Goal: Information Seeking & Learning: Learn about a topic

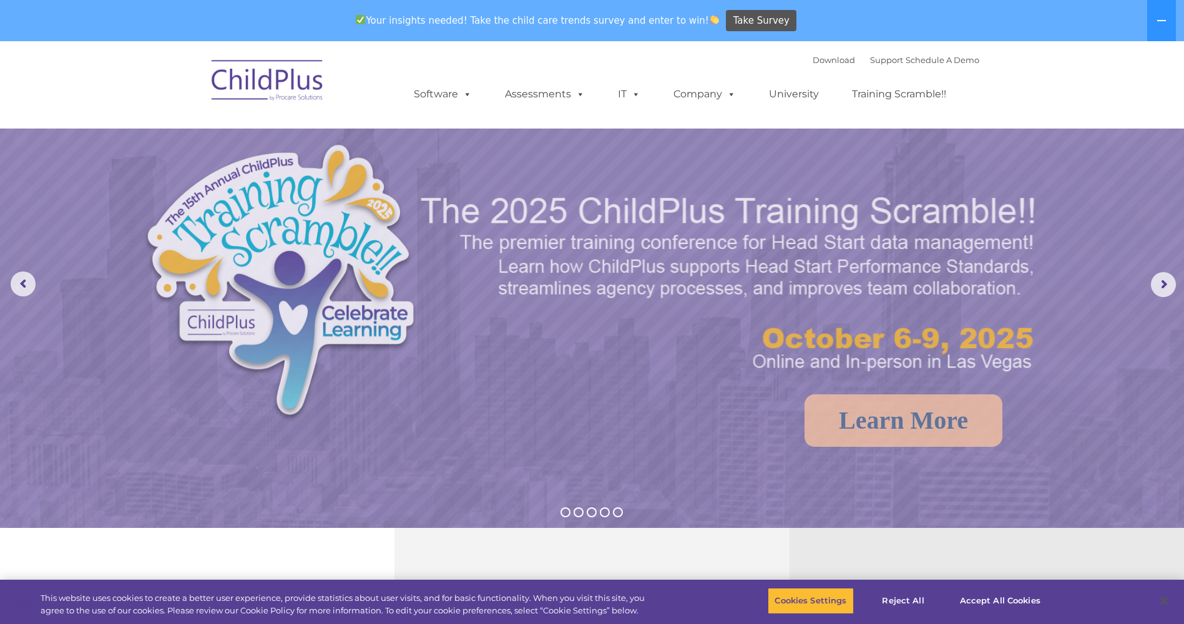
select select "MEDIUM"
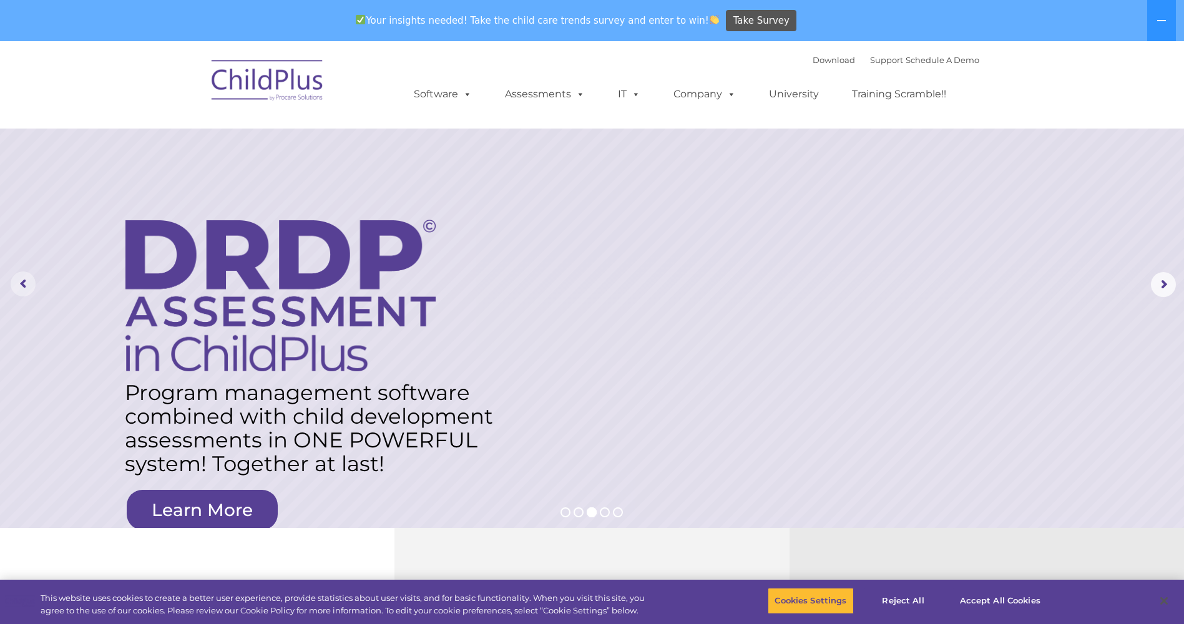
click at [21, 287] on rs-arrow at bounding box center [23, 283] width 25 height 25
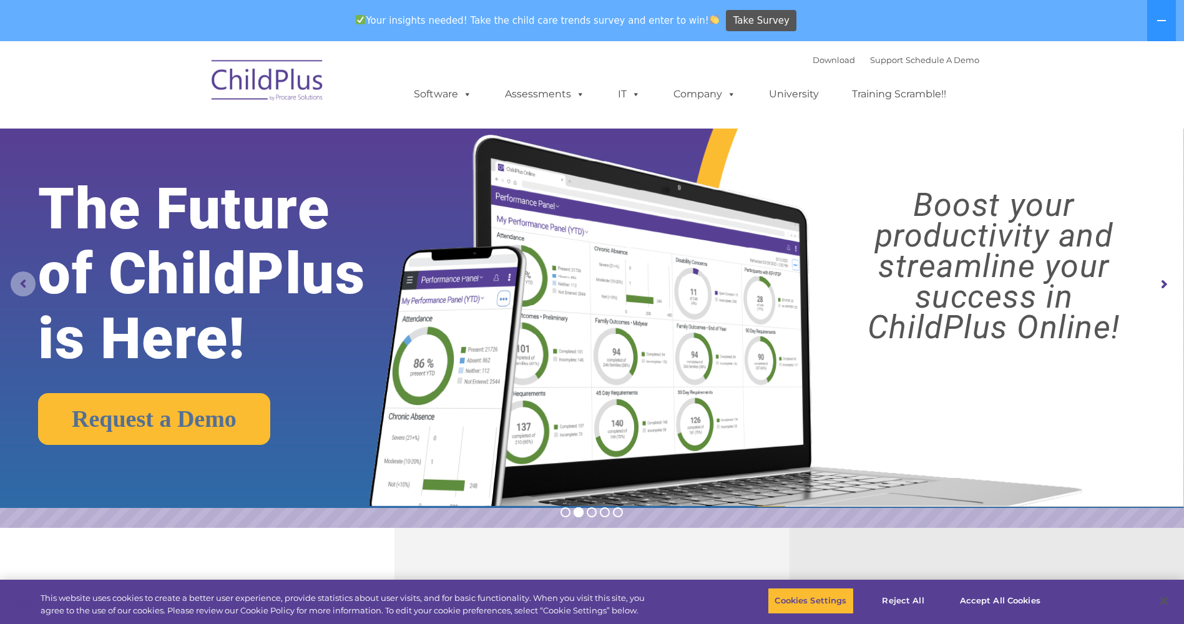
click at [21, 287] on rs-arrow at bounding box center [23, 283] width 25 height 25
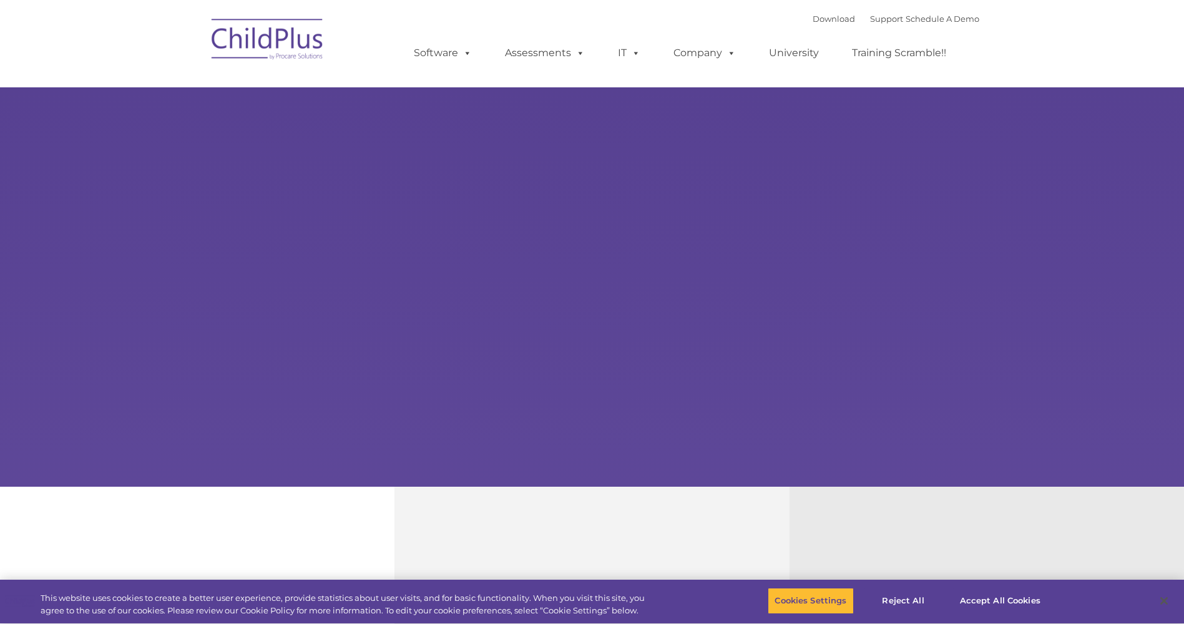
type input ""
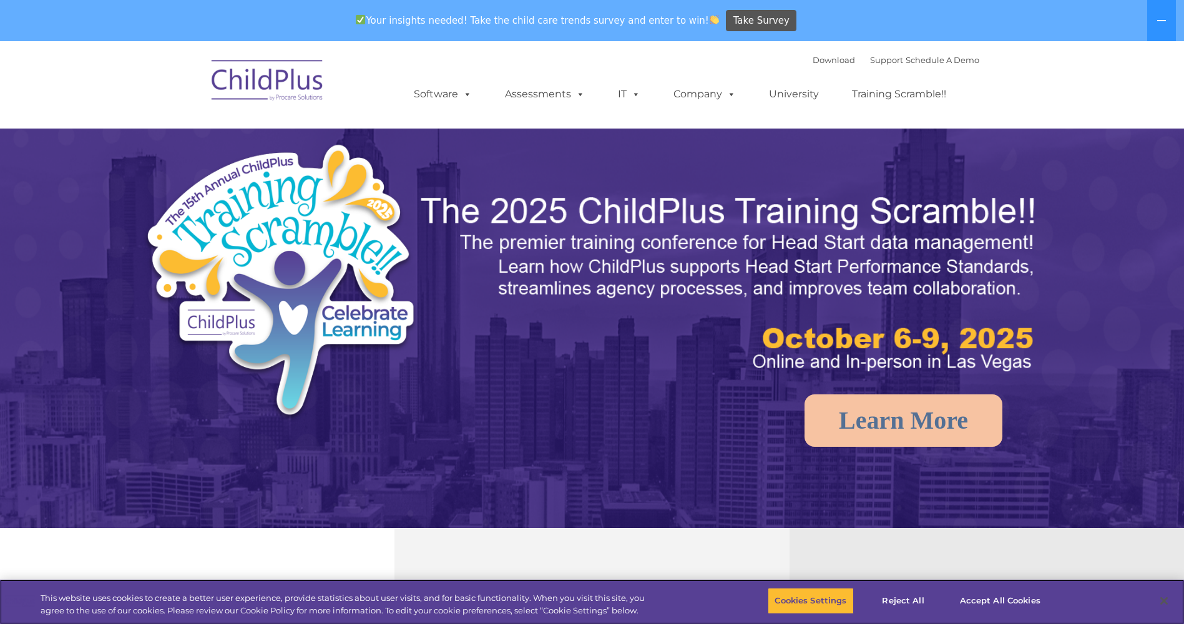
select select "MEDIUM"
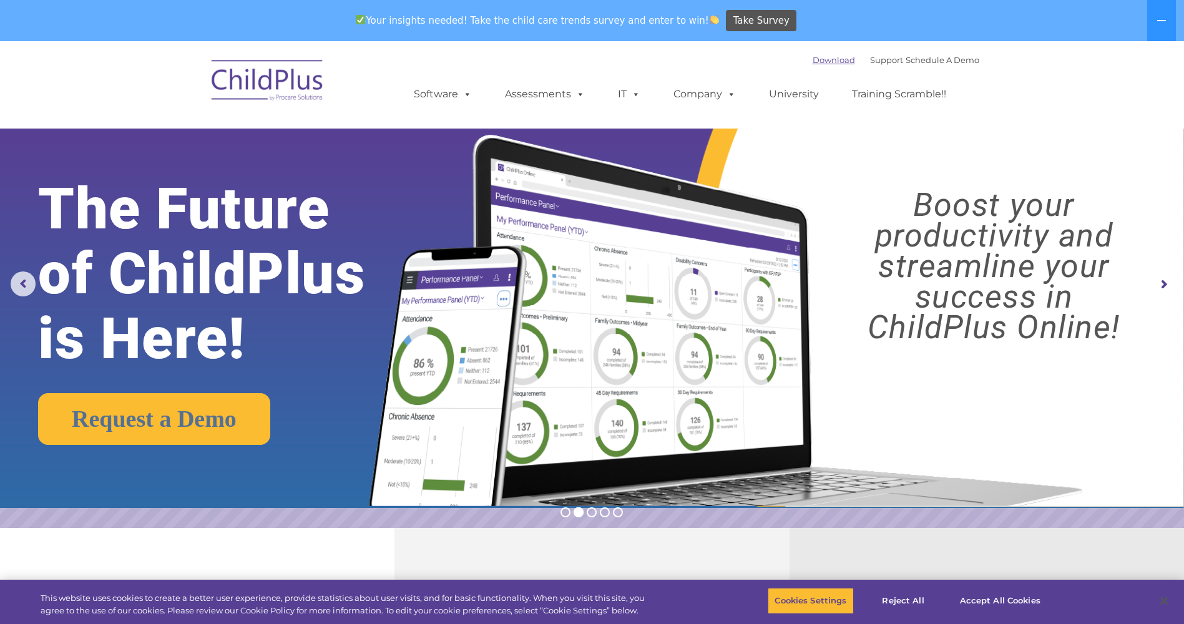
click at [821, 61] on link "Download" at bounding box center [833, 60] width 42 height 10
